Goal: Task Accomplishment & Management: Manage account settings

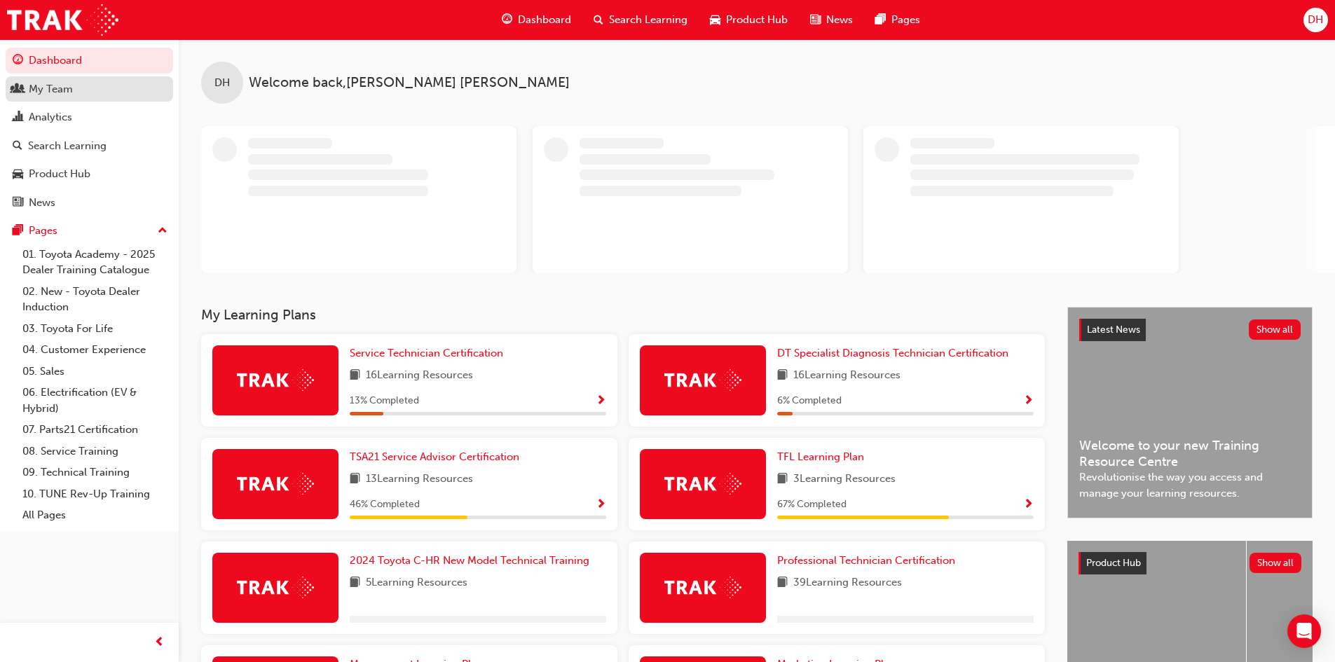
click at [81, 96] on div "My Team" at bounding box center [90, 90] width 154 height 18
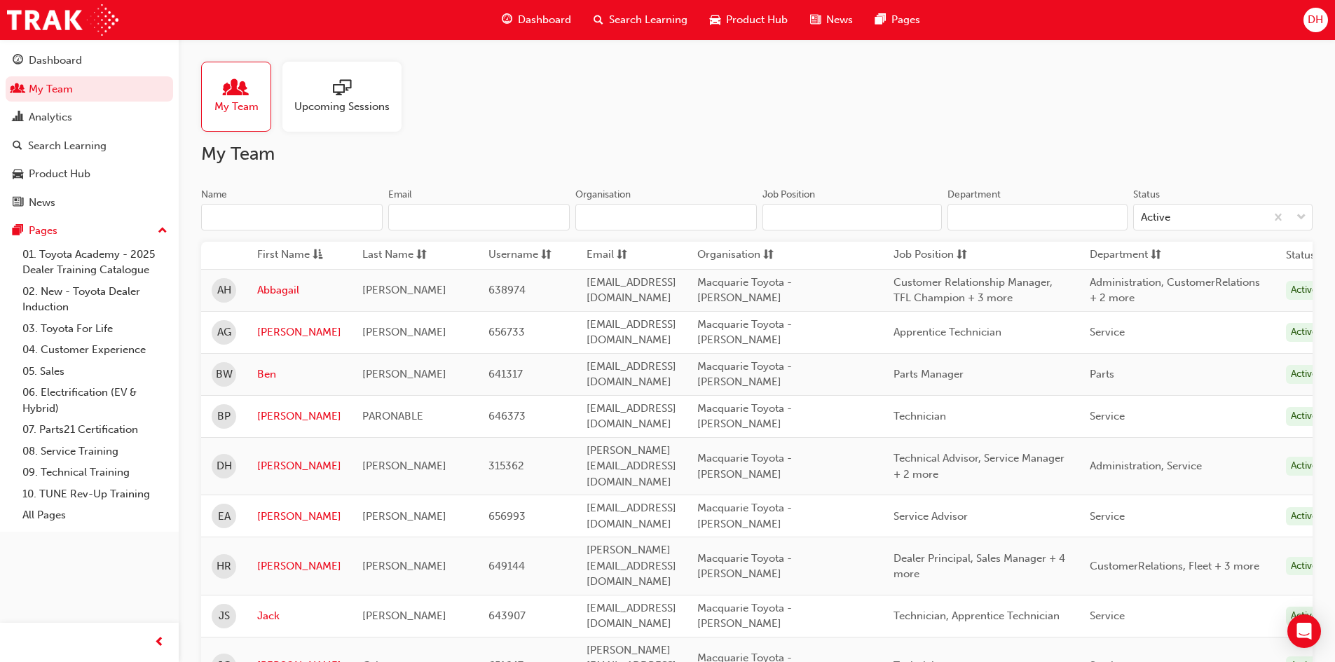
click at [269, 320] on td "[PERSON_NAME]" at bounding box center [299, 332] width 105 height 42
click at [271, 329] on link "[PERSON_NAME]" at bounding box center [299, 333] width 84 height 16
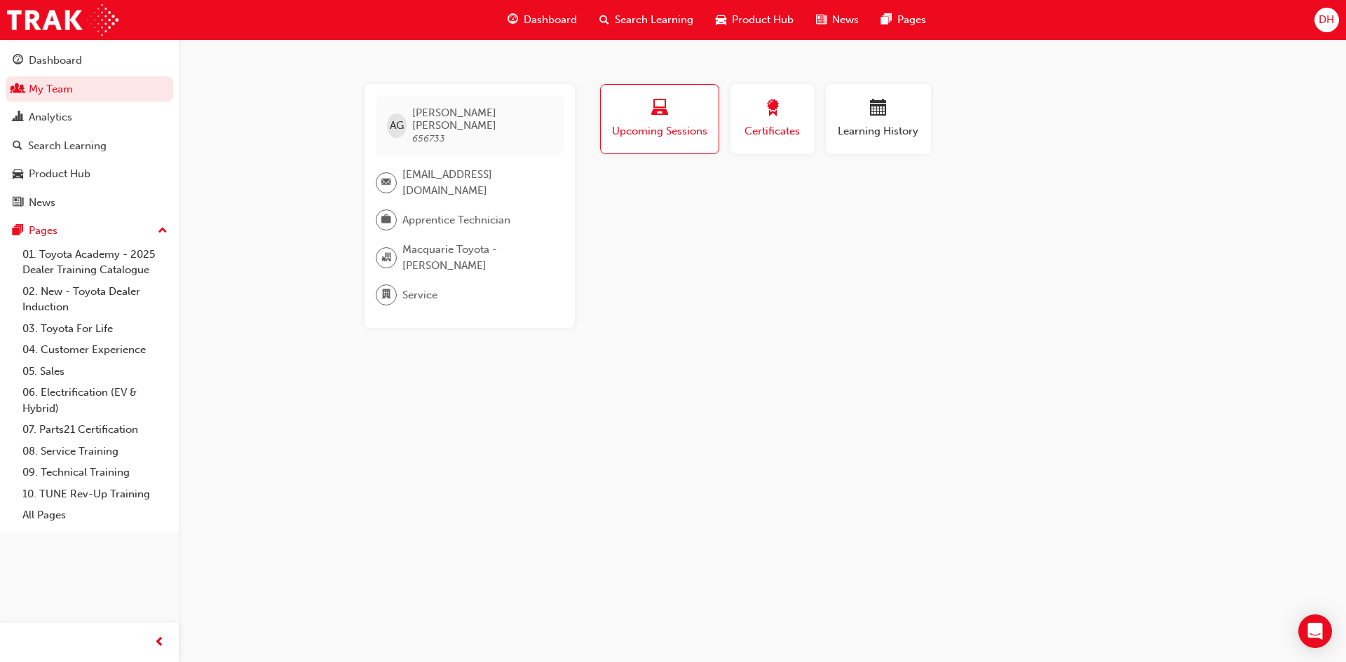
click at [784, 133] on span "Certificates" at bounding box center [772, 131] width 63 height 16
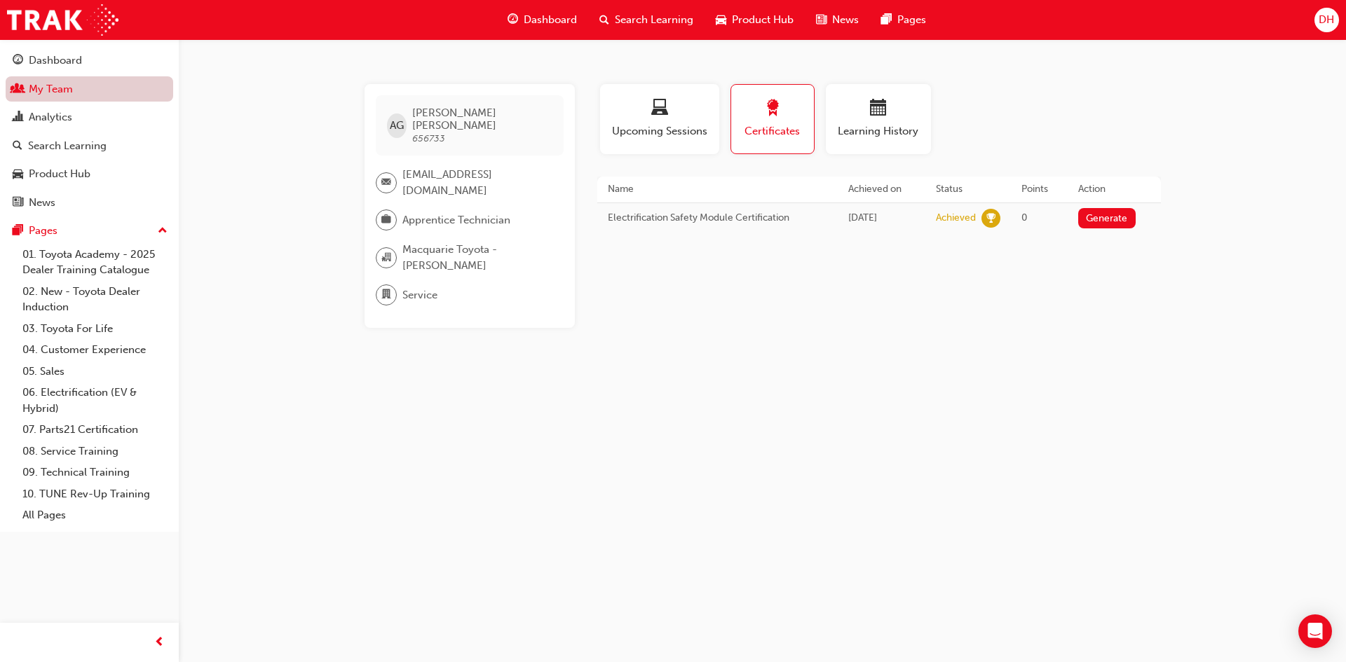
click at [90, 93] on link "My Team" at bounding box center [90, 89] width 168 height 26
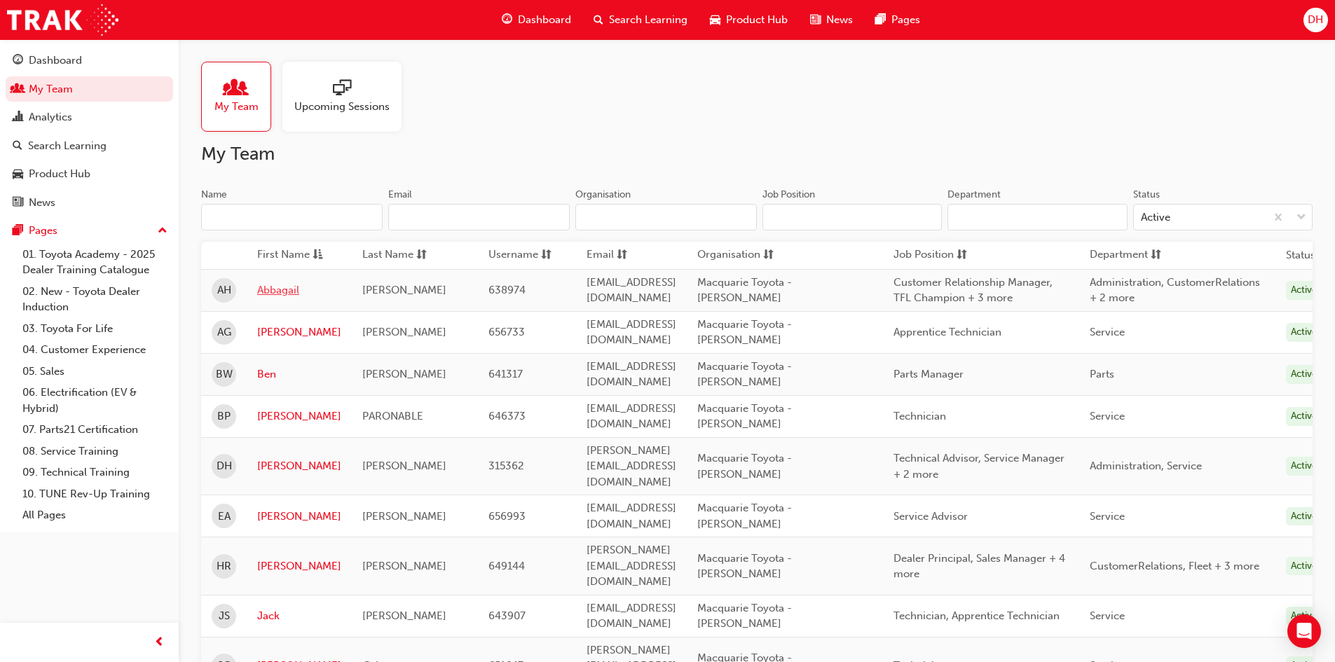
click at [290, 294] on link "Abbagail" at bounding box center [299, 291] width 84 height 16
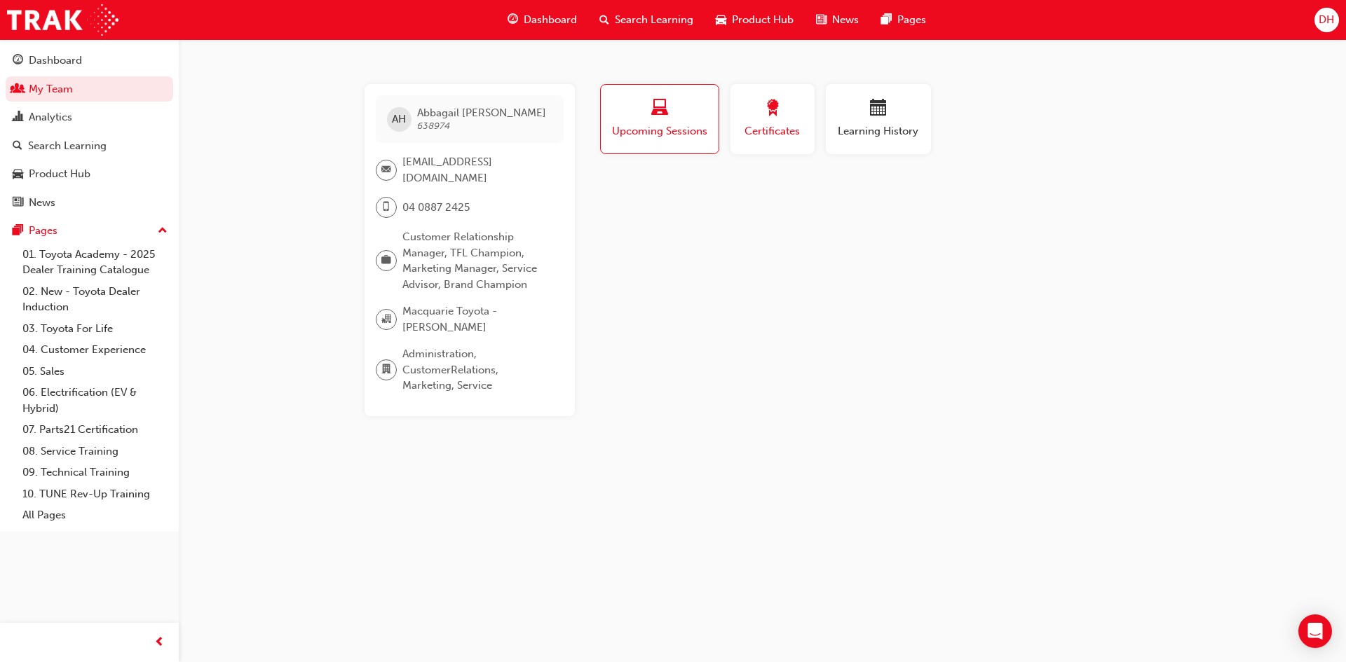
click at [779, 112] on span "award-icon" at bounding box center [772, 109] width 17 height 19
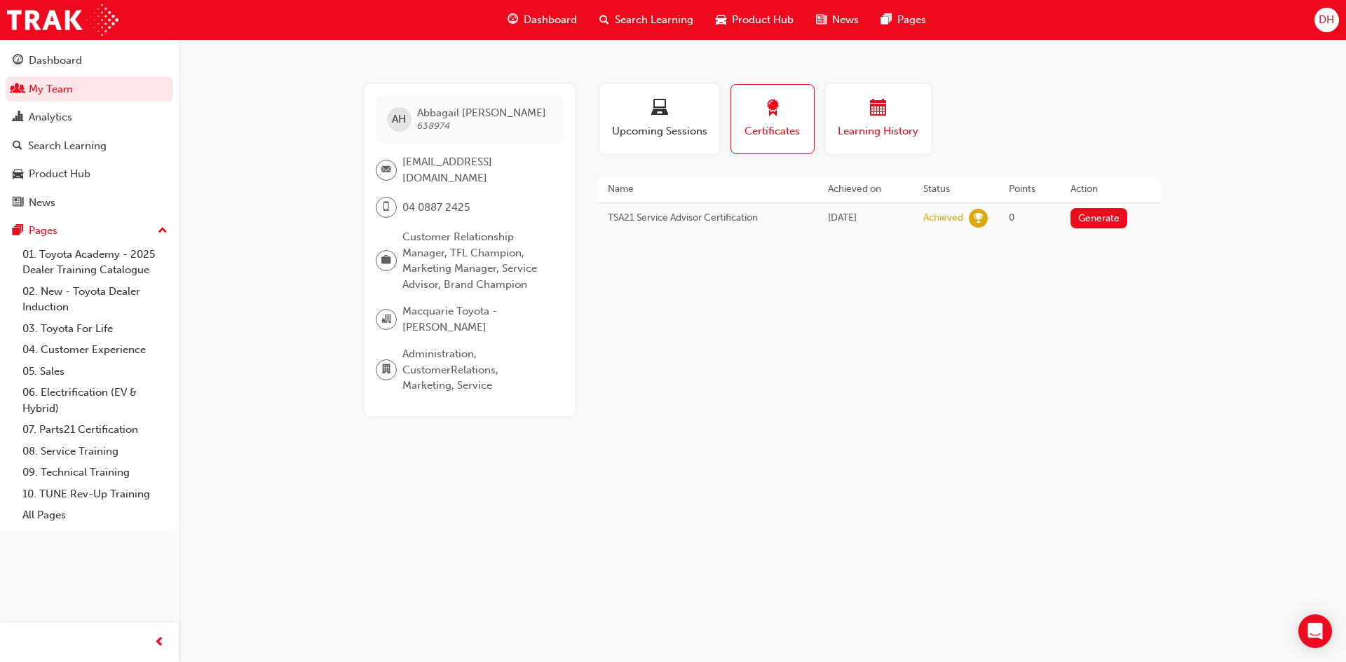
click at [859, 137] on span "Learning History" at bounding box center [878, 131] width 84 height 16
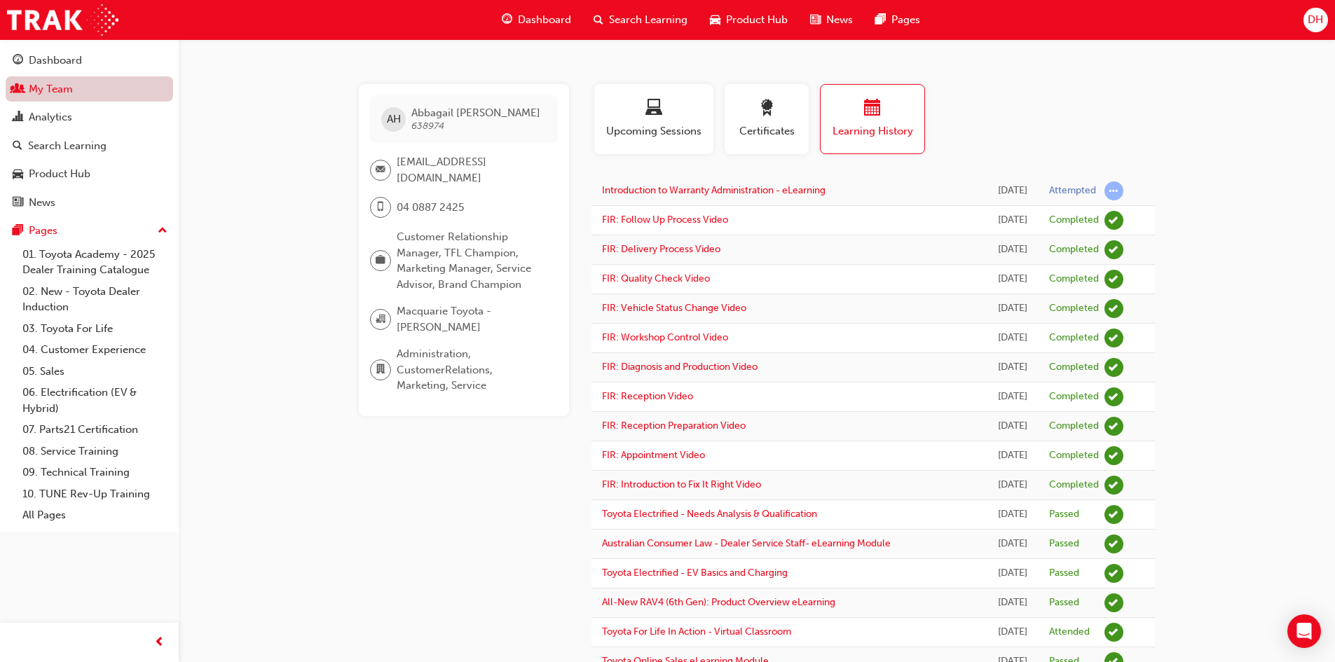
click at [121, 91] on link "My Team" at bounding box center [90, 89] width 168 height 26
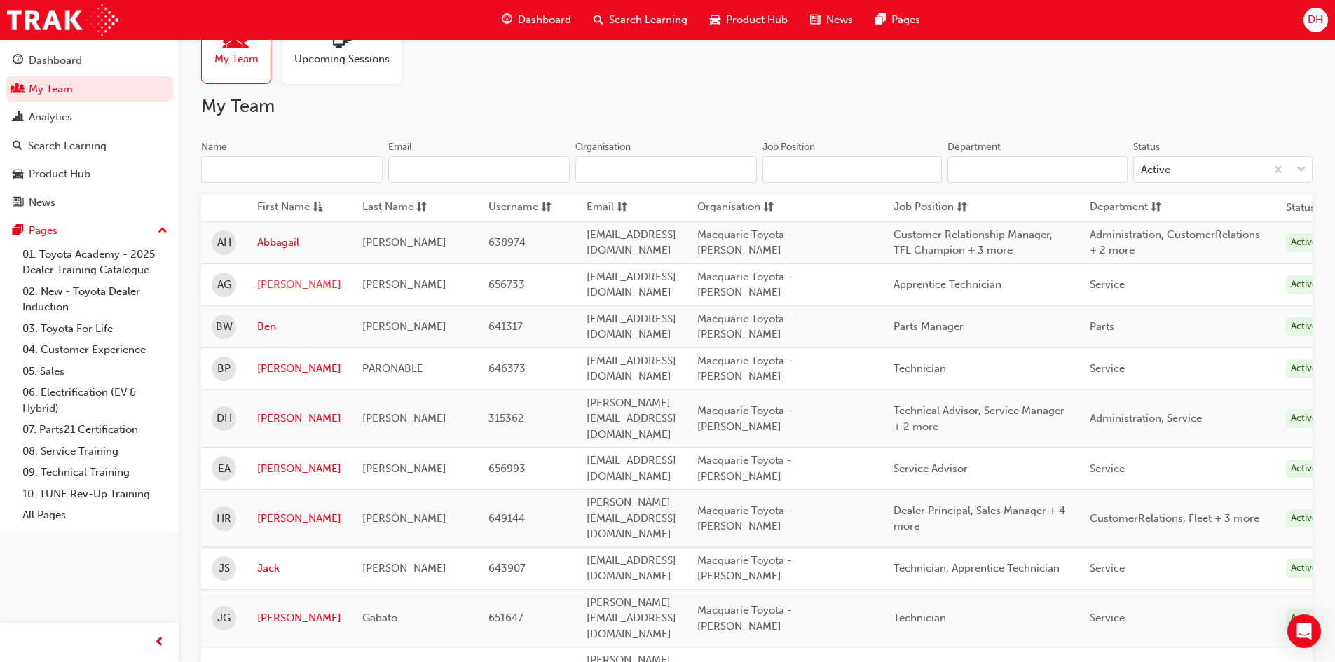
scroll to position [70, 0]
